Goal: Information Seeking & Learning: Find specific fact

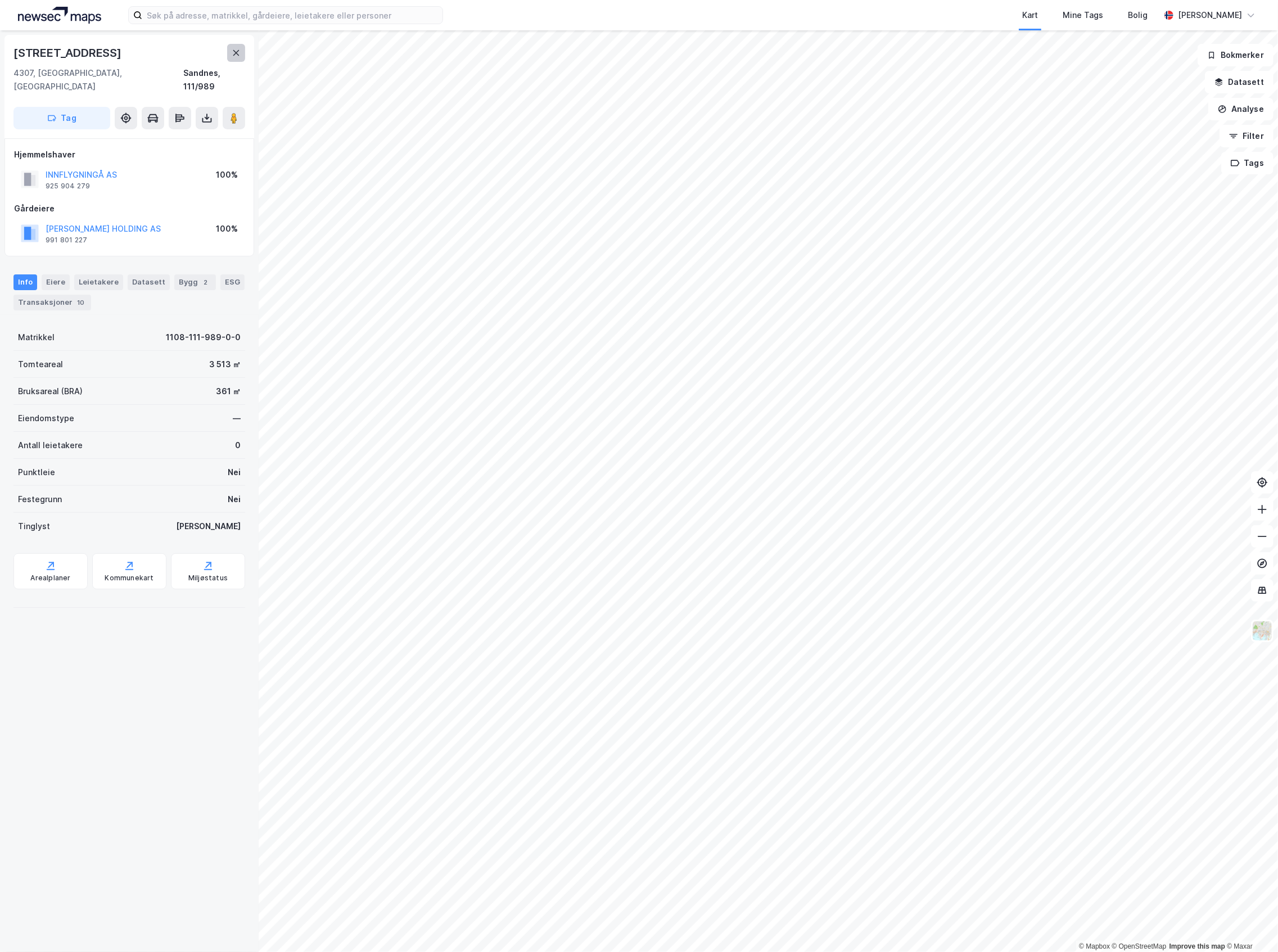
click at [232, 54] on icon at bounding box center [236, 53] width 9 height 9
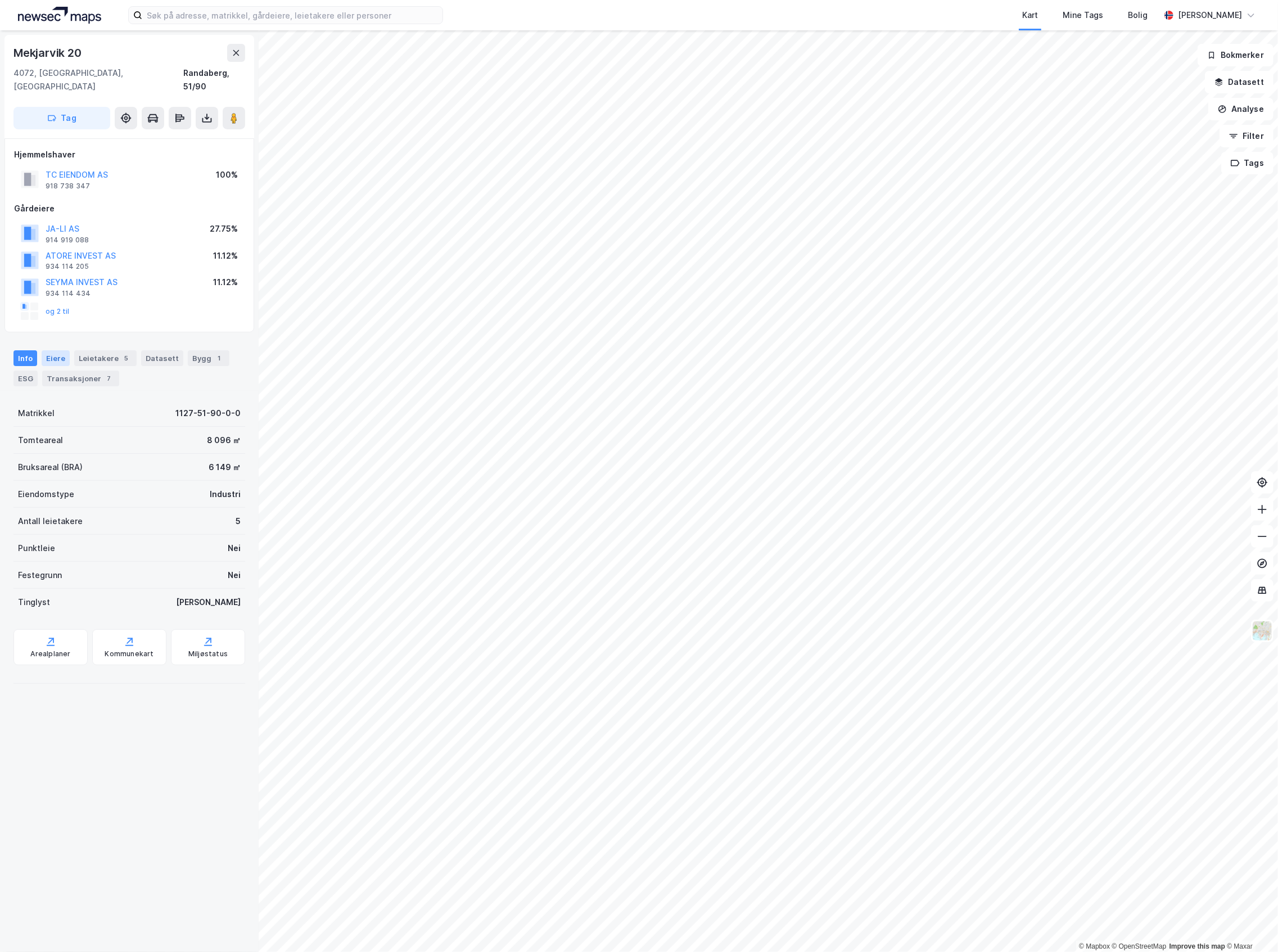
click at [64, 350] on div "Eiere" at bounding box center [55, 358] width 28 height 16
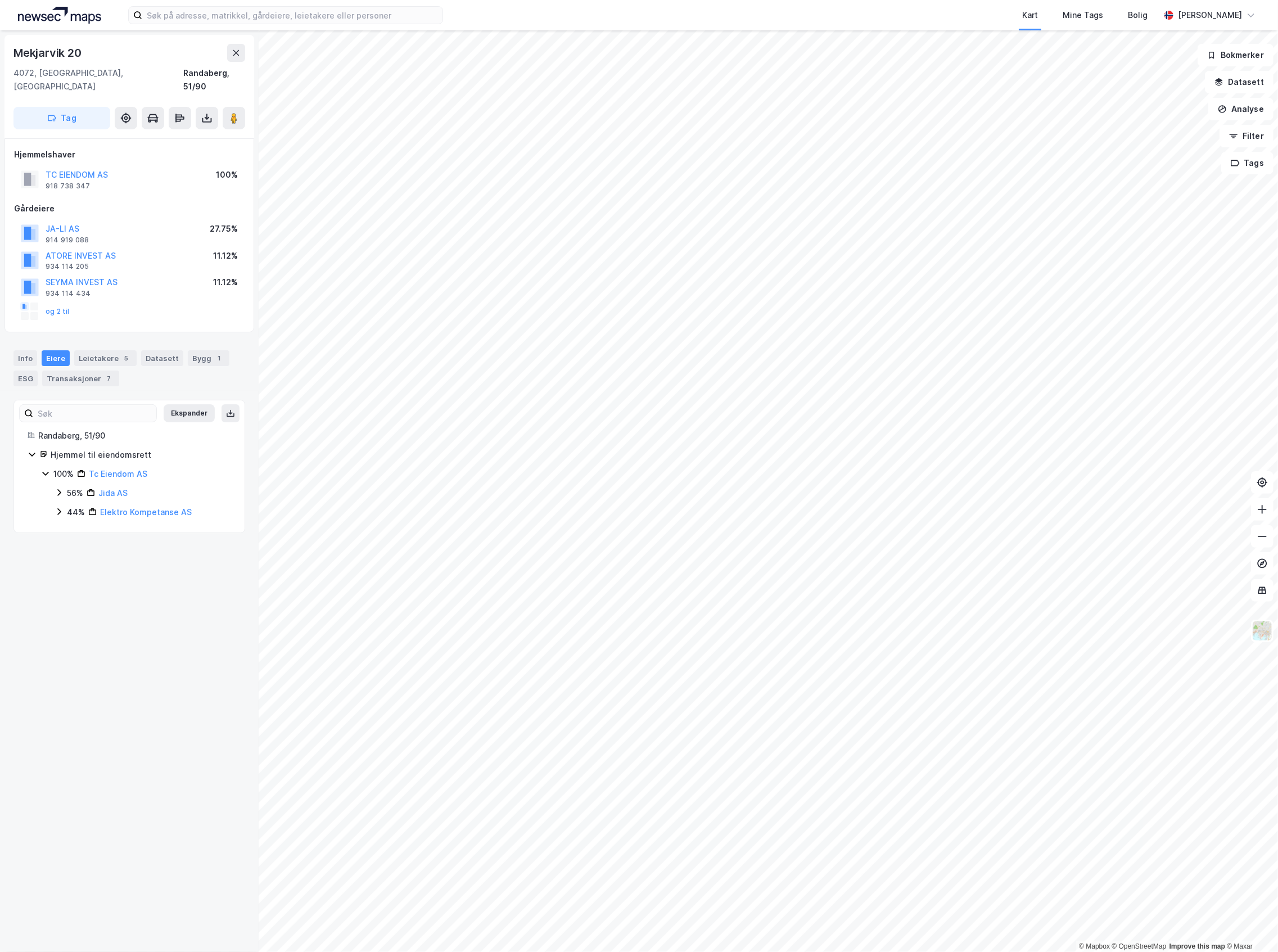
click at [57, 487] on div "56% Jida AS" at bounding box center [142, 493] width 176 height 14
click at [68, 507] on icon at bounding box center [72, 511] width 9 height 9
click at [72, 559] on icon at bounding box center [72, 563] width 9 height 9
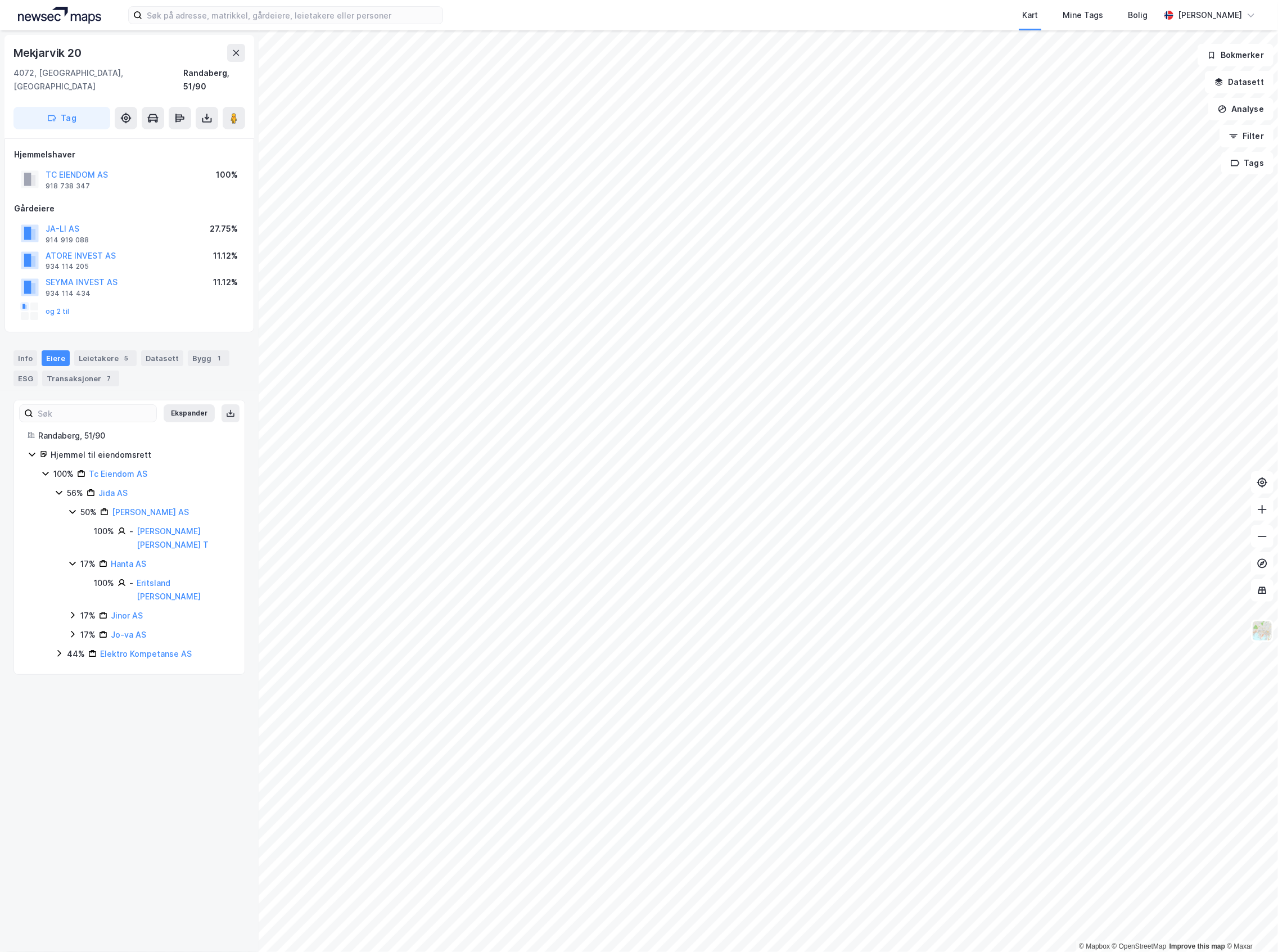
click at [69, 610] on icon at bounding box center [72, 615] width 9 height 9
click at [70, 649] on icon at bounding box center [72, 653] width 9 height 9
click at [59, 687] on icon at bounding box center [59, 691] width 9 height 9
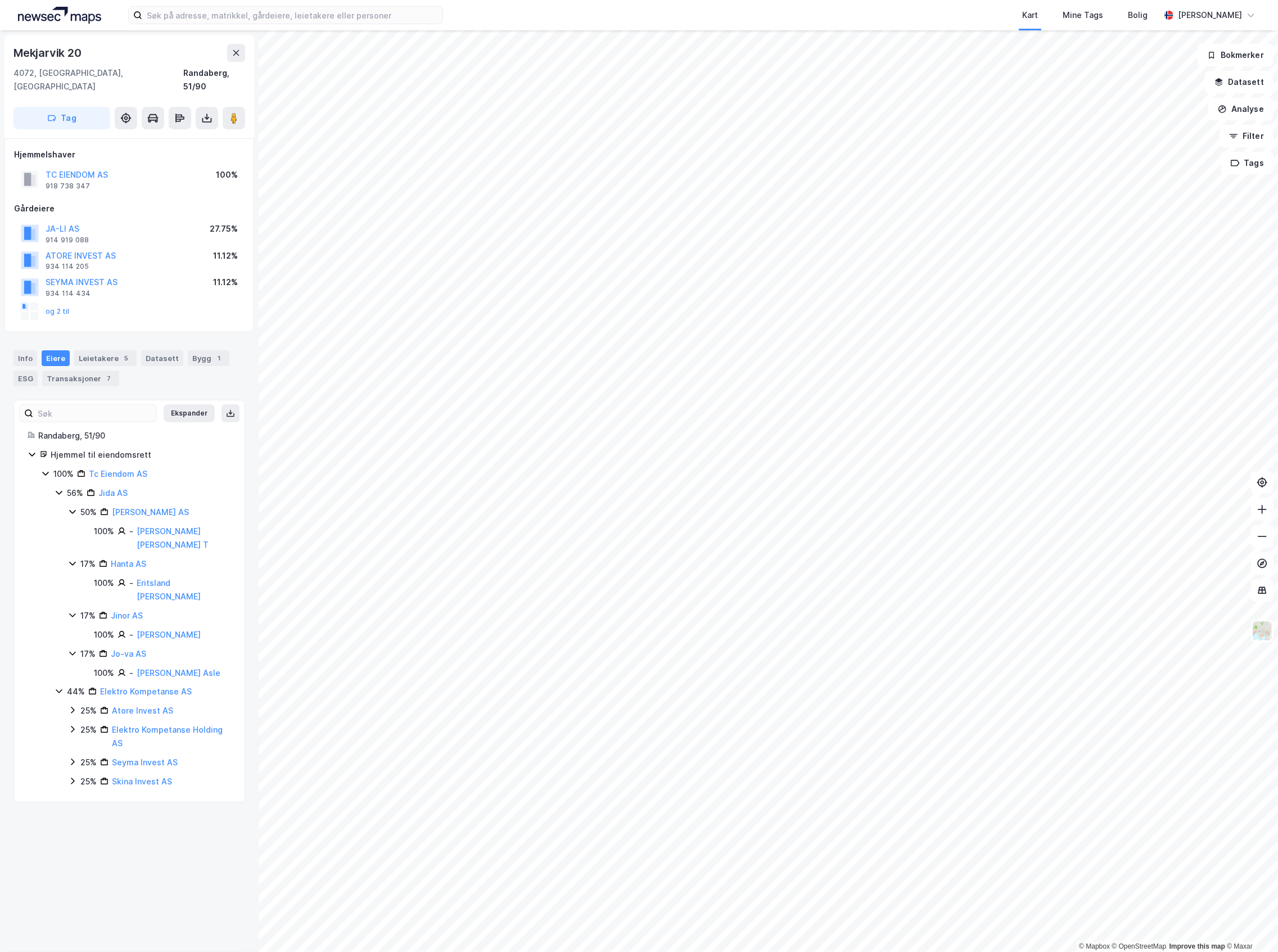
click at [71, 705] on icon at bounding box center [72, 710] width 9 height 9
click at [75, 744] on icon at bounding box center [72, 748] width 9 height 9
click at [70, 765] on div "25% Atore Invest AS 100% - Grøtte Tore 25% Elektro Kompetanse Holding AS 100% -…" at bounding box center [149, 765] width 163 height 123
click at [65, 782] on div "44% Elektro Kompetanse AS 25% Atore Invest AS 100% - Grøtte Tore 25% Elektro Ko…" at bounding box center [142, 756] width 176 height 141
click at [65, 808] on div "Ekspander Randaberg, 51/90 Hjemmel til eiendomsrett 100% Tc Eiendom AS 56% Jida…" at bounding box center [129, 620] width 231 height 441
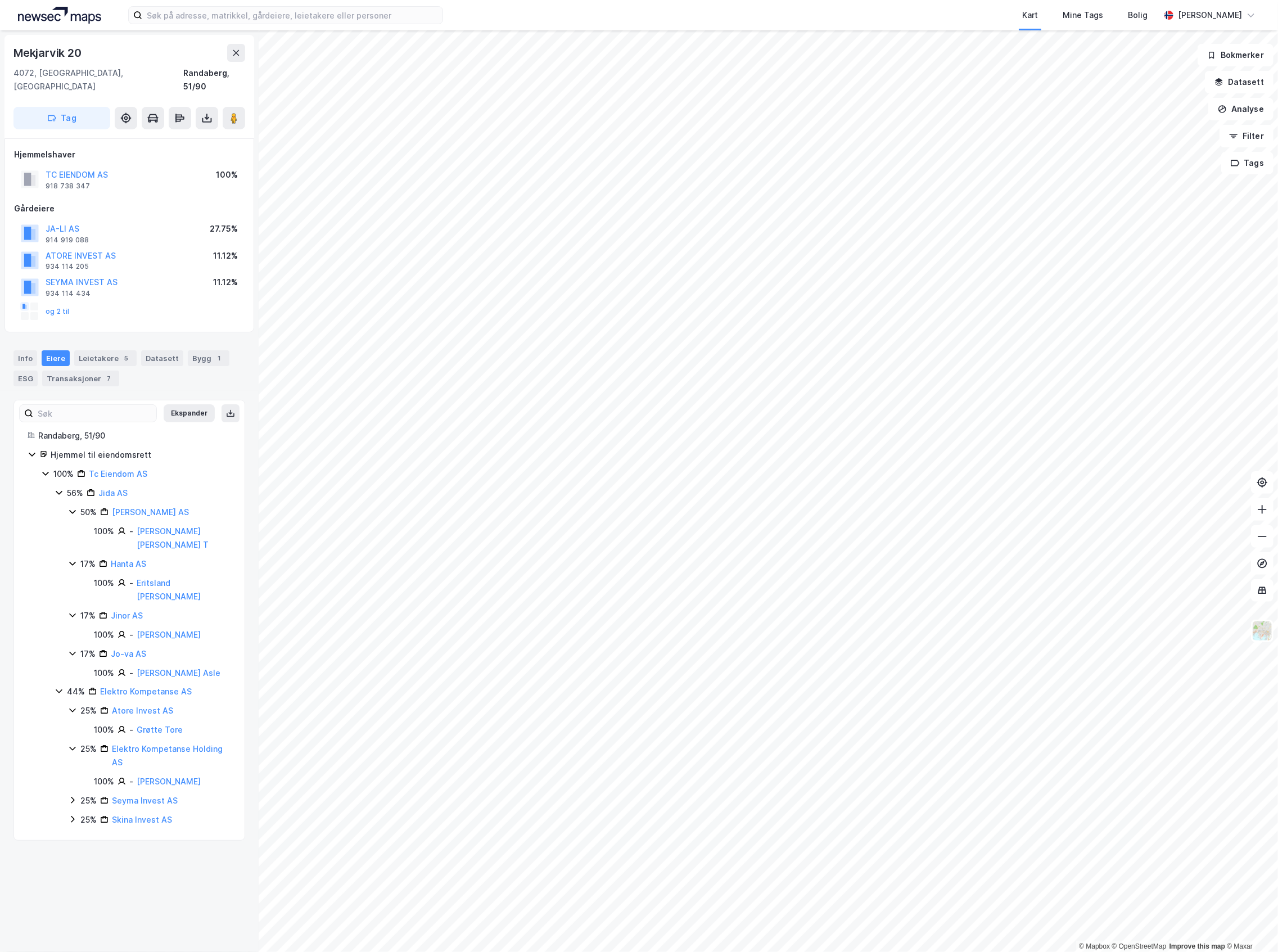
click at [64, 801] on div "Ekspander Randaberg, 51/90 Hjemmel til eiendomsrett 100% Tc Eiendom AS 56% Jida…" at bounding box center [129, 620] width 231 height 441
click at [64, 790] on div "44% Elektro Kompetanse AS 25% Atore Invest AS 100% - Grøtte Tore 25% Elektro Ko…" at bounding box center [142, 756] width 176 height 141
click at [73, 815] on icon at bounding box center [72, 819] width 9 height 9
click at [72, 797] on icon at bounding box center [72, 800] width 4 height 7
